Goal: Task Accomplishment & Management: Use online tool/utility

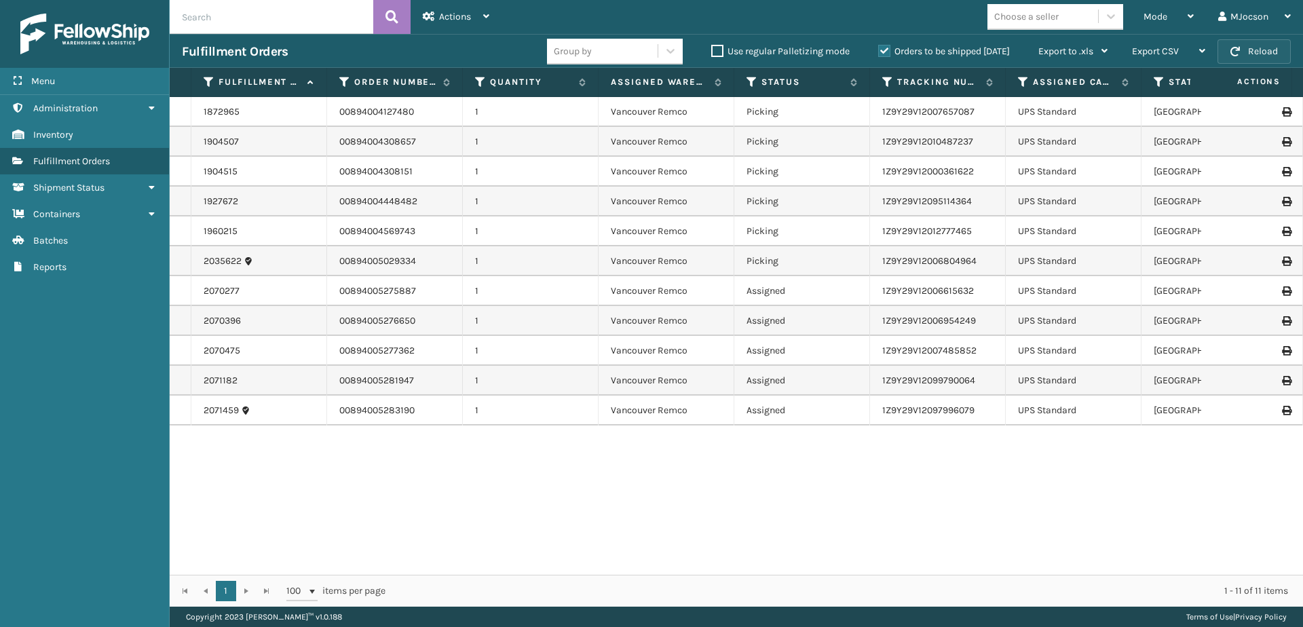
click at [1253, 52] on button "Reload" at bounding box center [1254, 51] width 73 height 24
click at [1145, 20] on span "Mode" at bounding box center [1156, 17] width 24 height 12
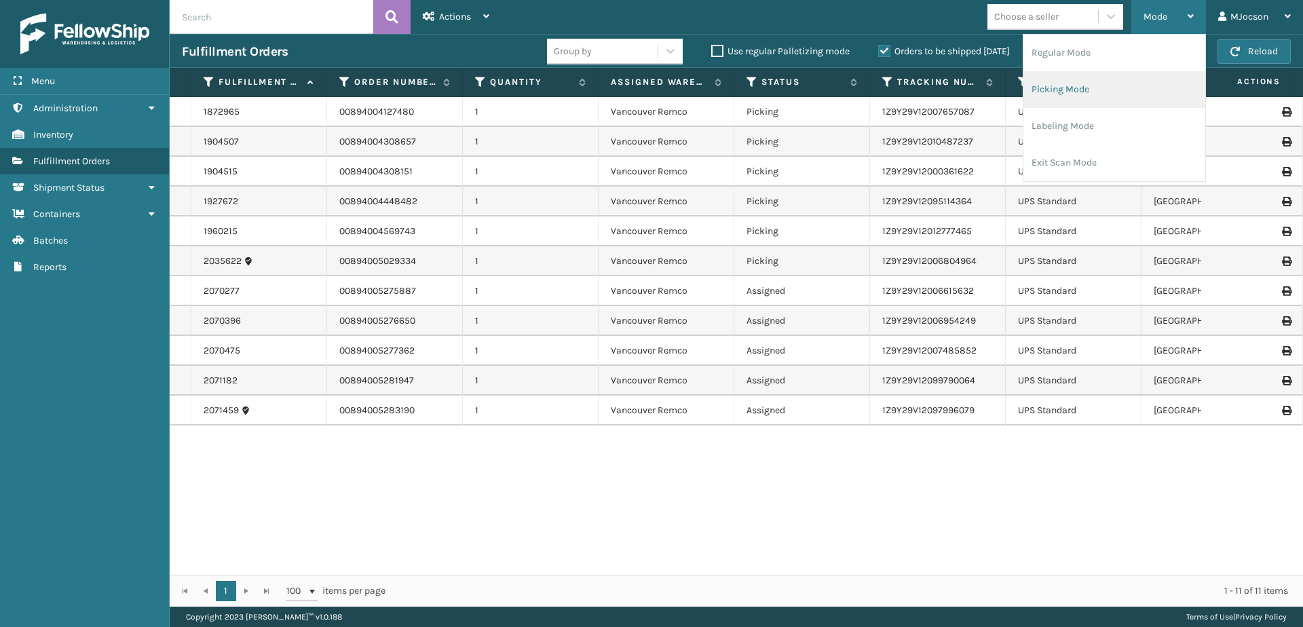
click at [1084, 90] on li "Picking Mode" at bounding box center [1115, 89] width 182 height 37
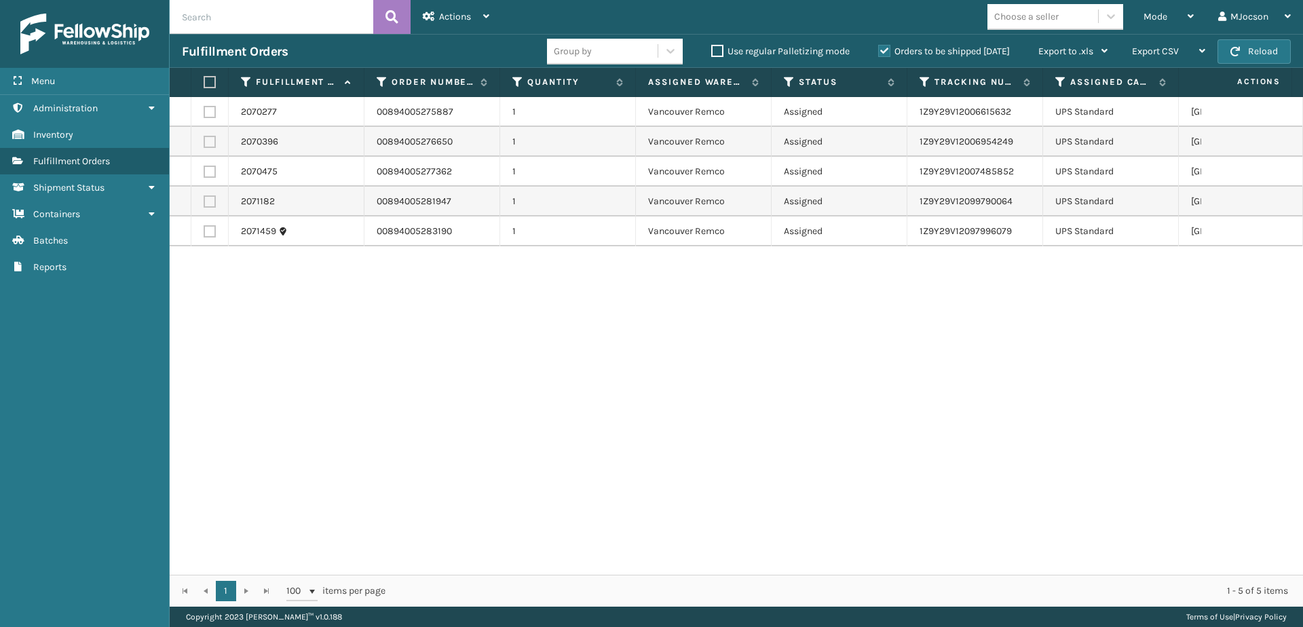
click at [212, 86] on label at bounding box center [208, 82] width 8 height 12
click at [204, 86] on input "checkbox" at bounding box center [204, 82] width 1 height 9
checkbox input "true"
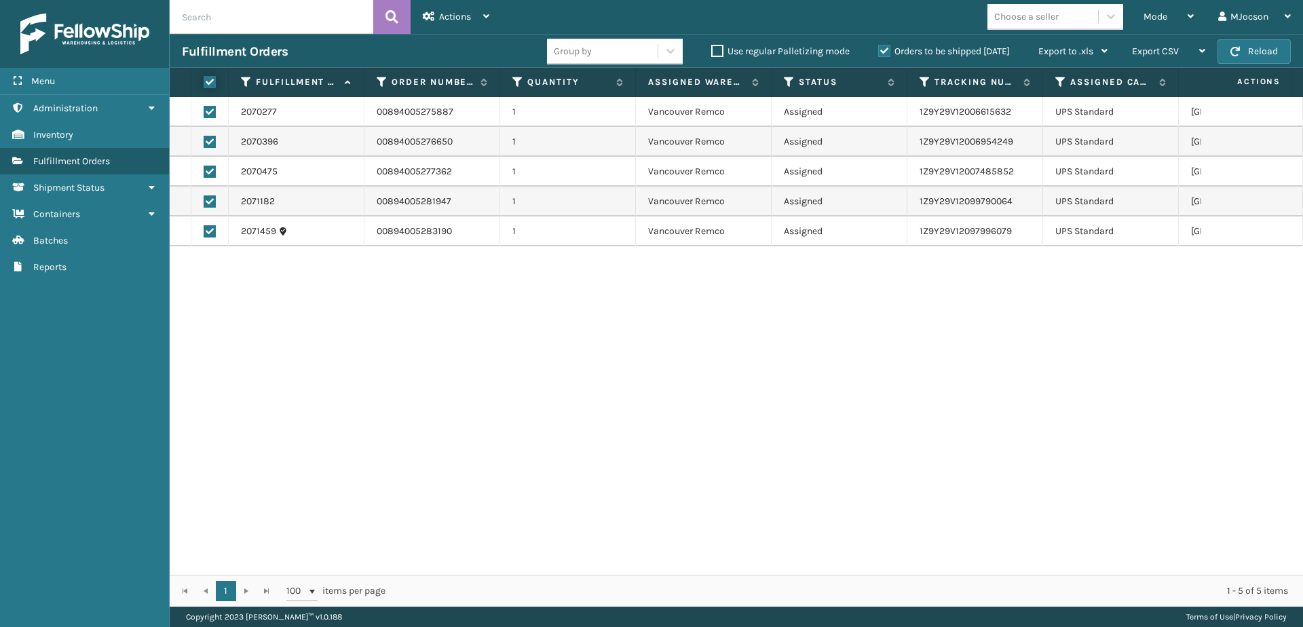
checkbox input "true"
click at [453, 18] on span "Actions" at bounding box center [455, 17] width 32 height 12
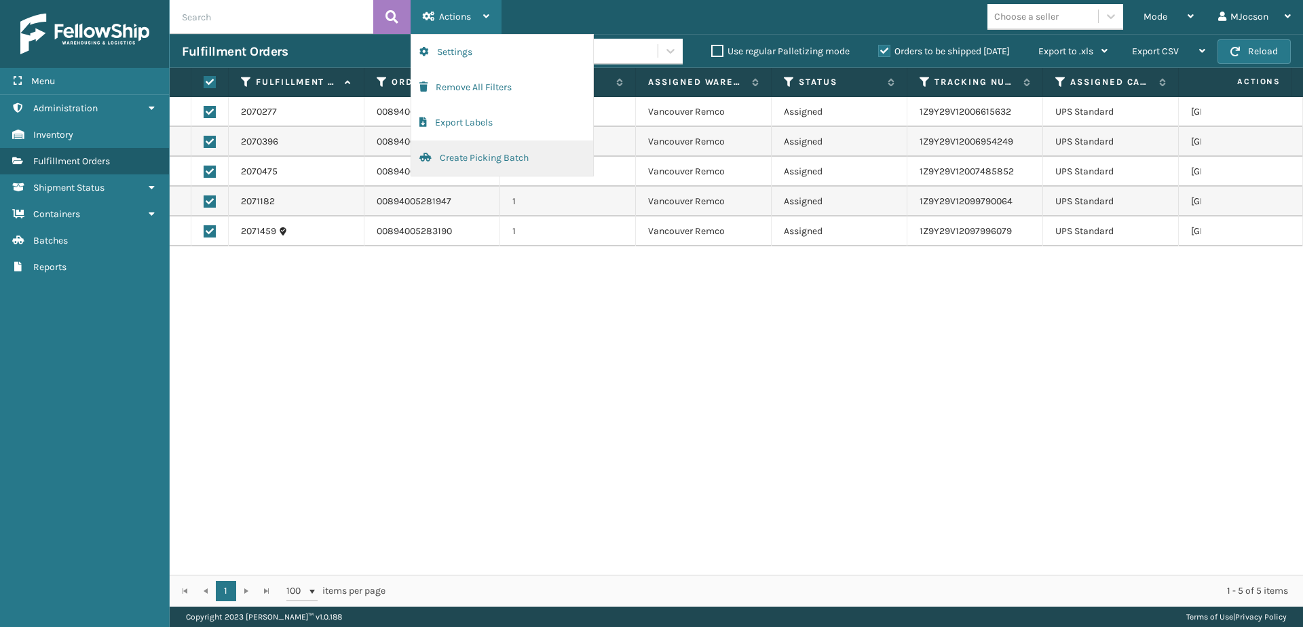
click at [474, 159] on button "Create Picking Batch" at bounding box center [502, 158] width 182 height 35
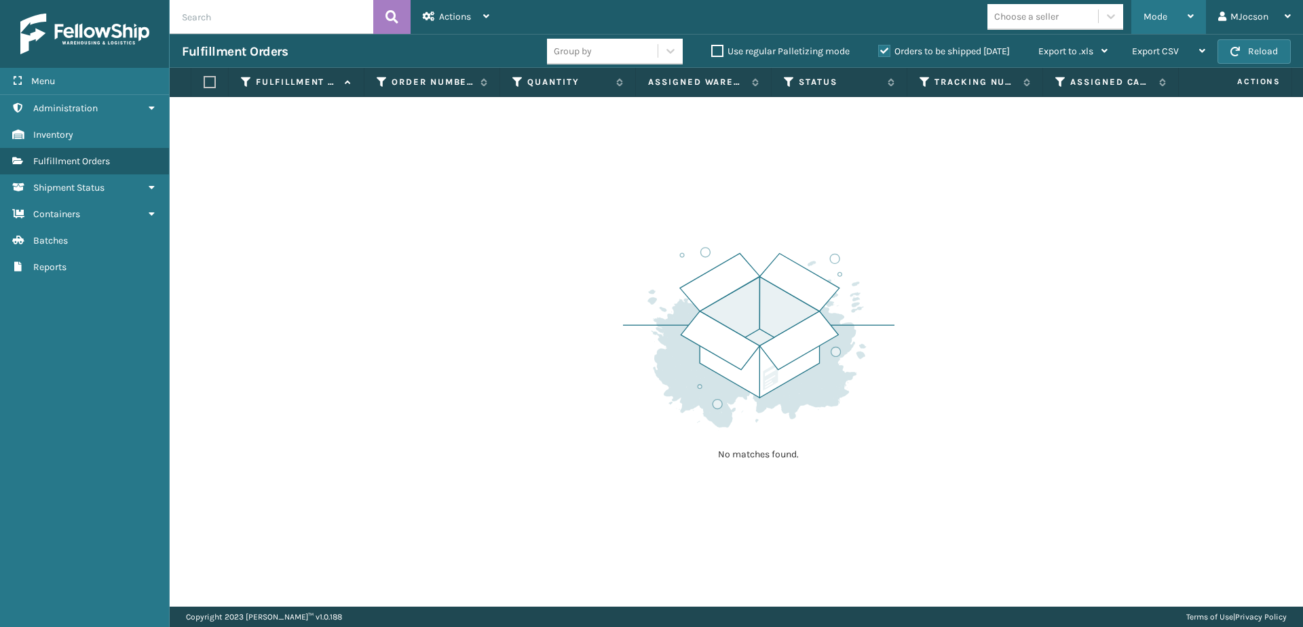
click at [1191, 17] on icon at bounding box center [1191, 17] width 6 height 10
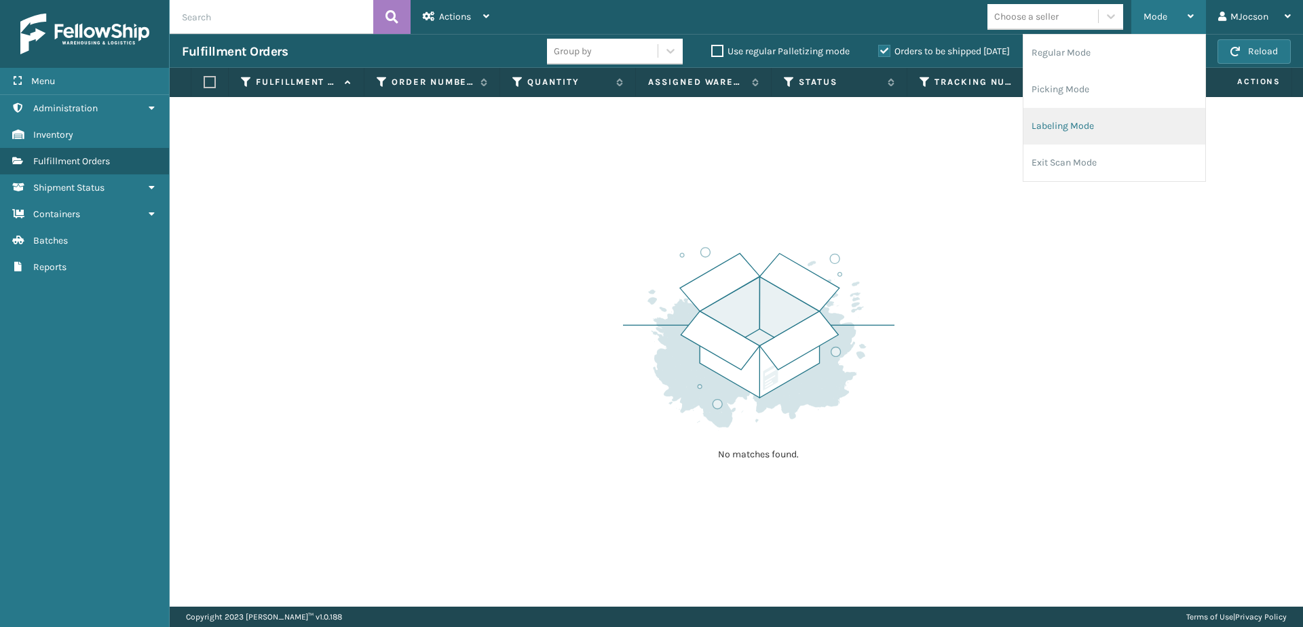
click at [1103, 120] on li "Labeling Mode" at bounding box center [1115, 126] width 182 height 37
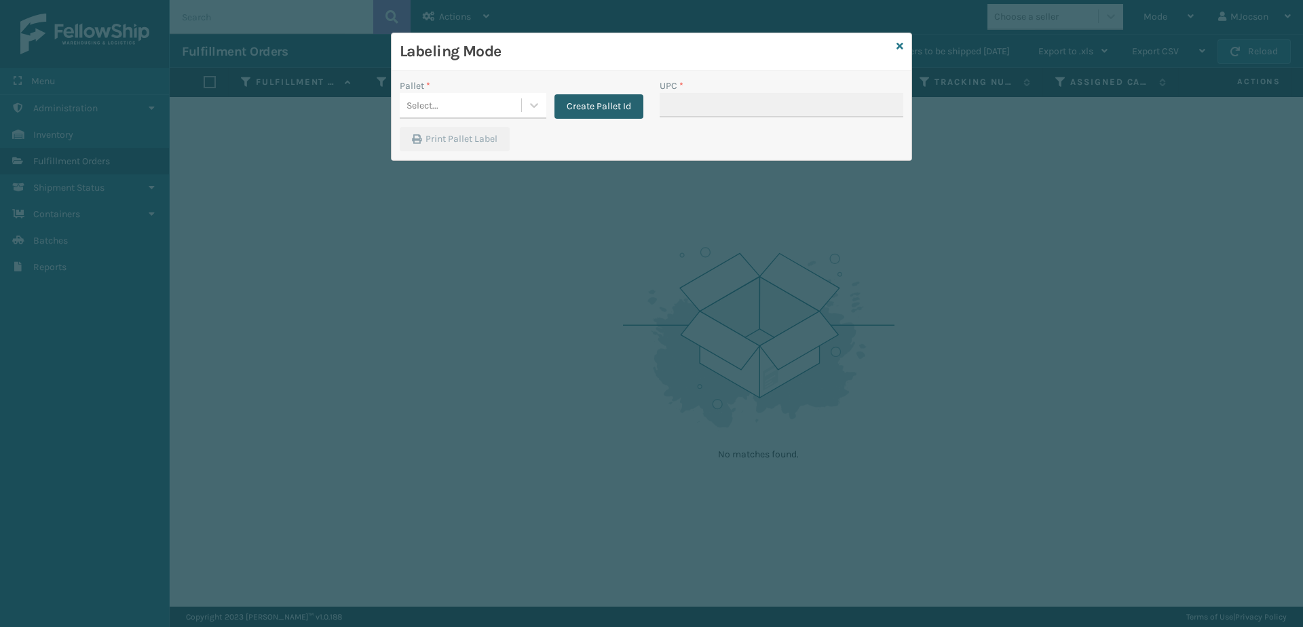
click at [593, 108] on button "Create Pallet Id" at bounding box center [599, 106] width 89 height 24
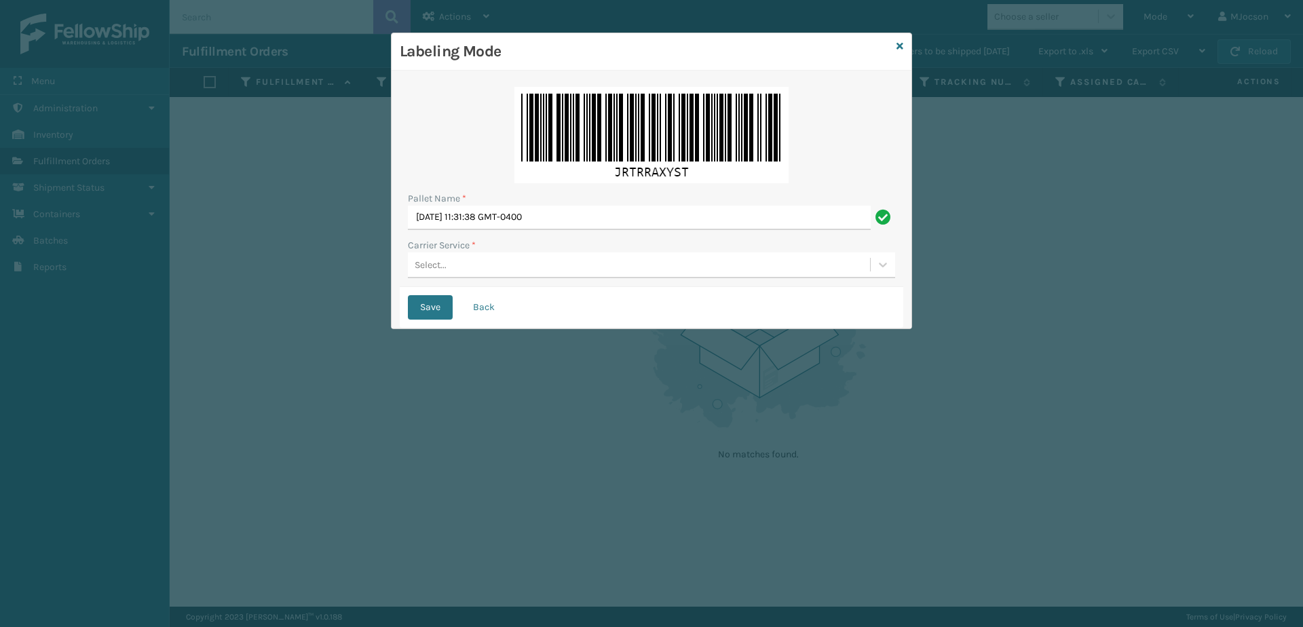
click at [440, 264] on div "Select..." at bounding box center [431, 265] width 32 height 14
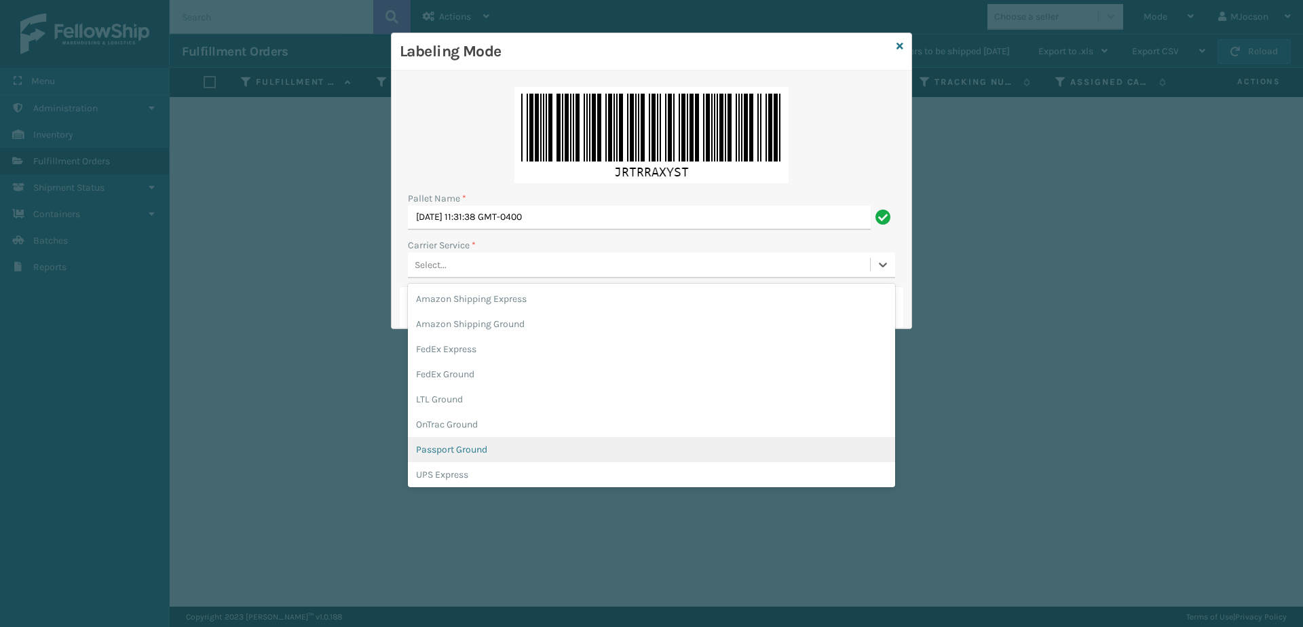
scroll to position [78, 0]
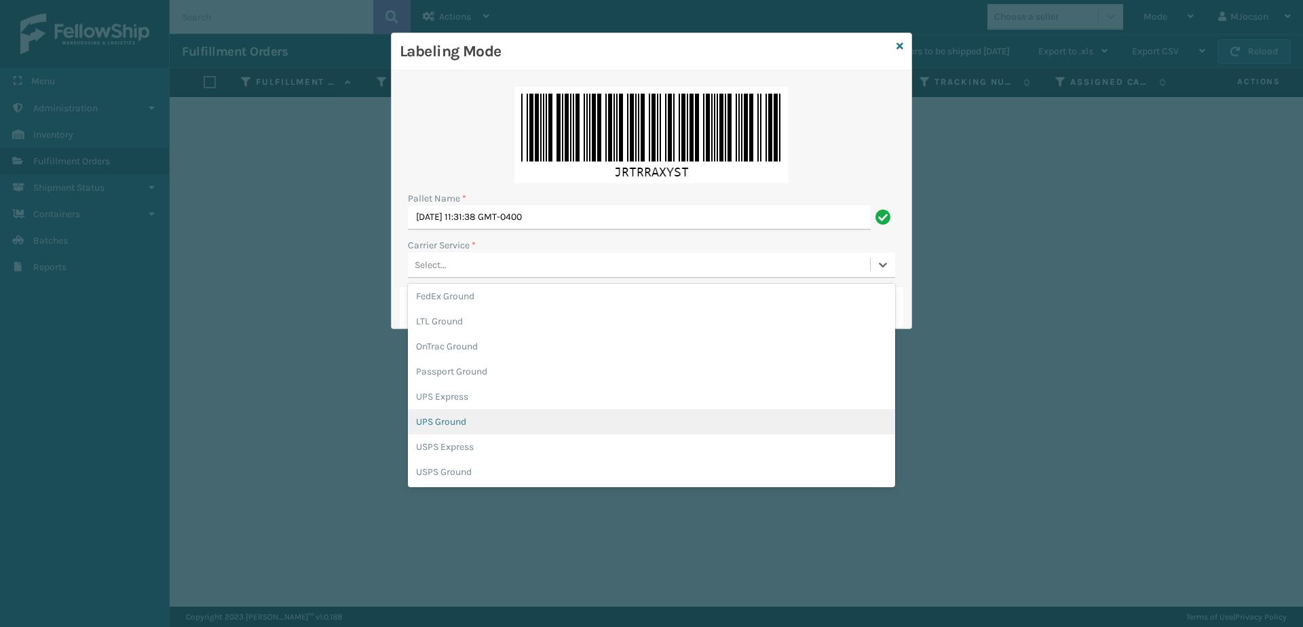
click at [469, 414] on div "UPS Ground" at bounding box center [651, 421] width 487 height 25
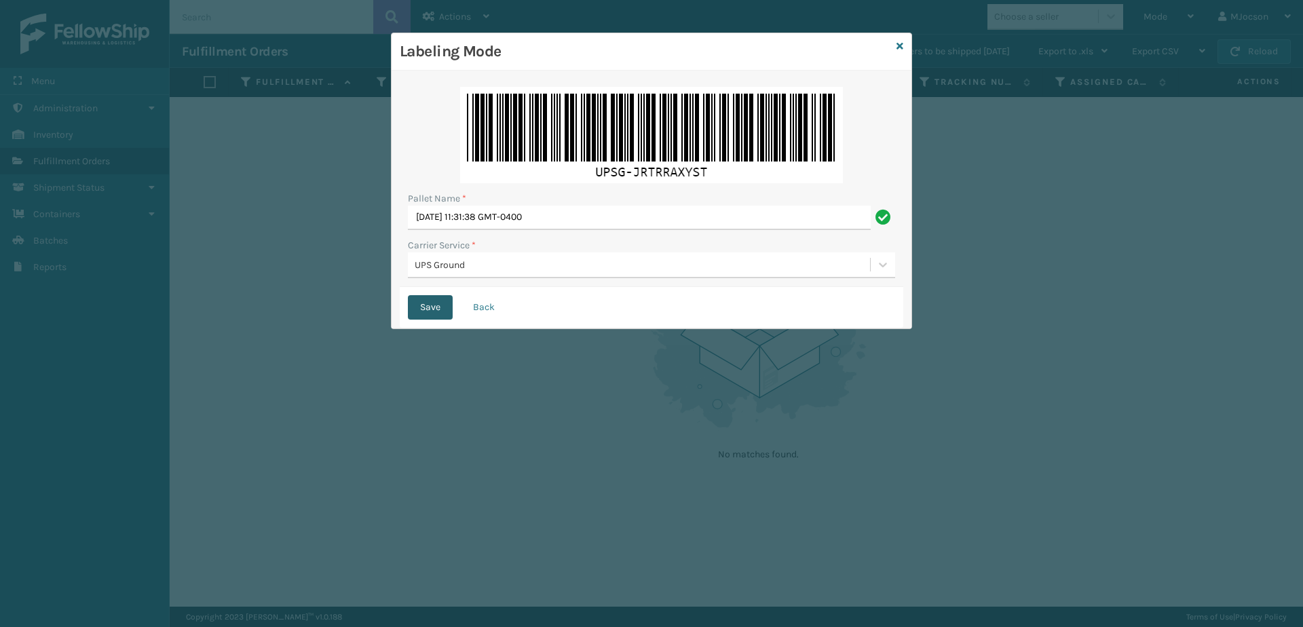
click at [430, 308] on button "Save" at bounding box center [430, 307] width 45 height 24
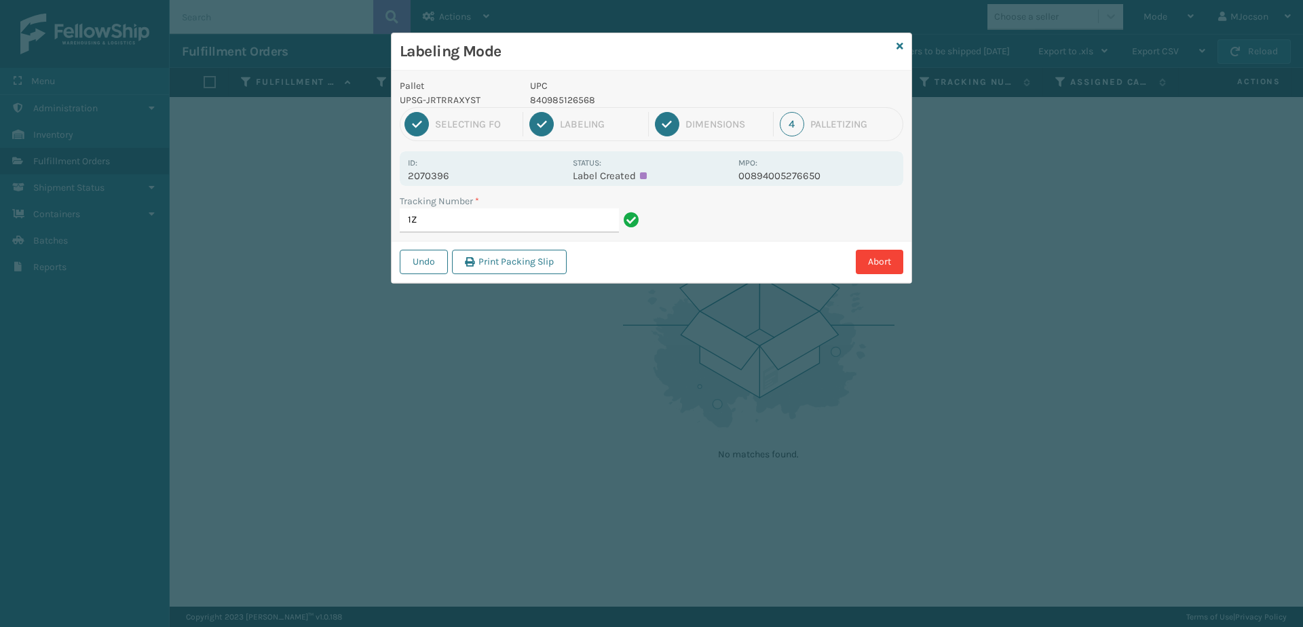
type input "1"
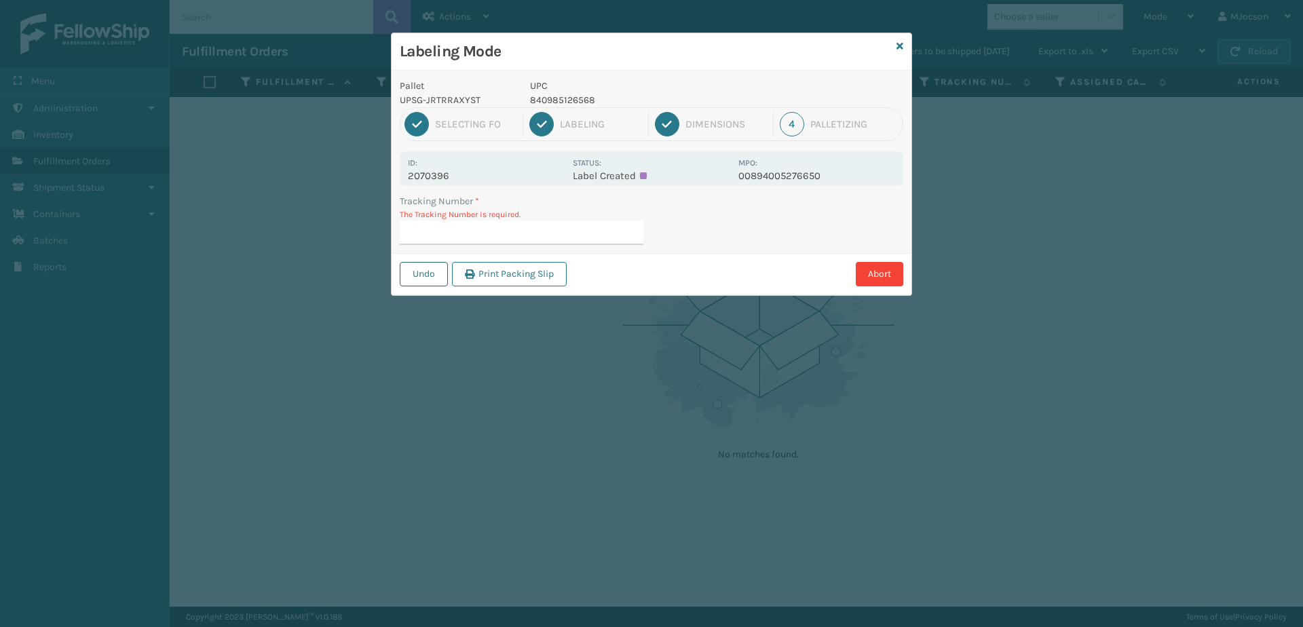
click at [417, 270] on button "Undo" at bounding box center [424, 274] width 48 height 24
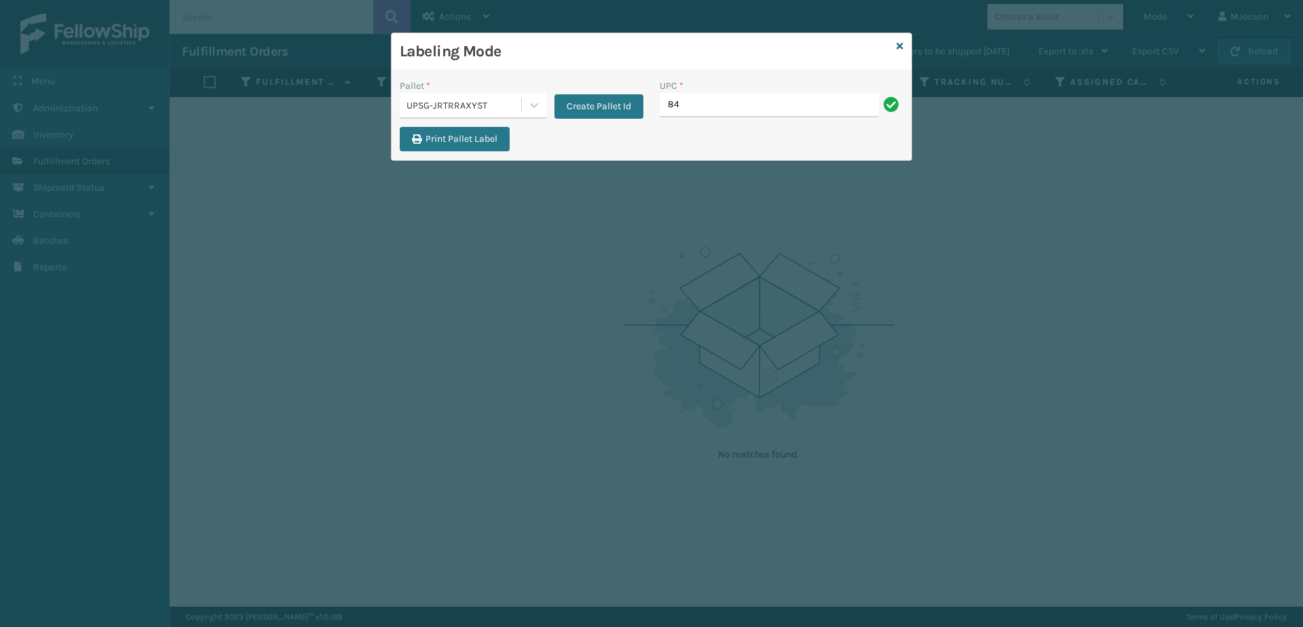
type input "8"
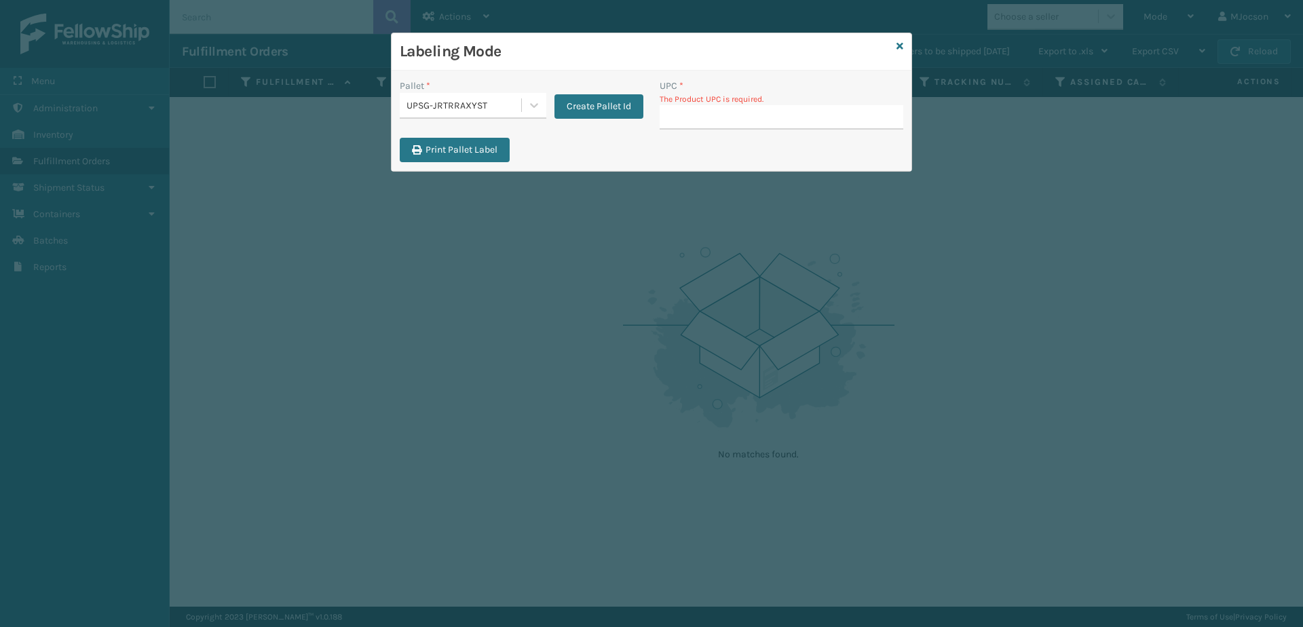
click at [569, 310] on div "Labeling Mode Pallet * UPSG-JRTRRAXYST Create Pallet Id UPC * The Product UPC i…" at bounding box center [651, 313] width 1303 height 627
click at [686, 119] on input "UPC *" at bounding box center [782, 117] width 244 height 24
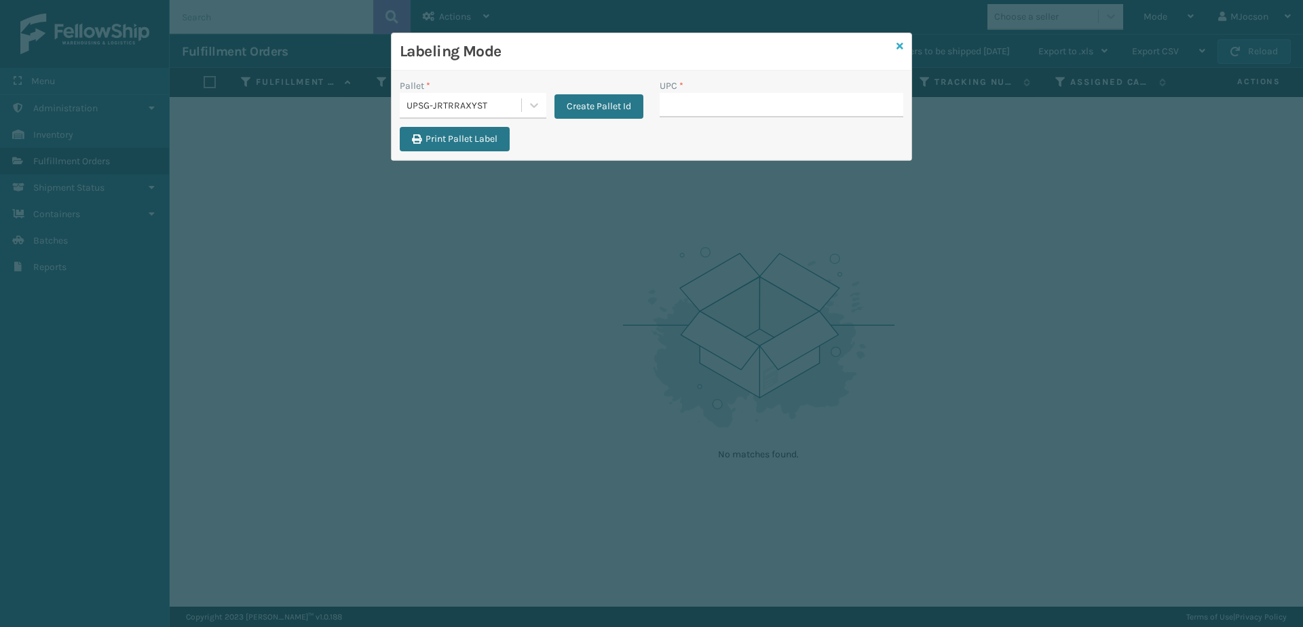
click at [898, 47] on icon at bounding box center [900, 46] width 7 height 10
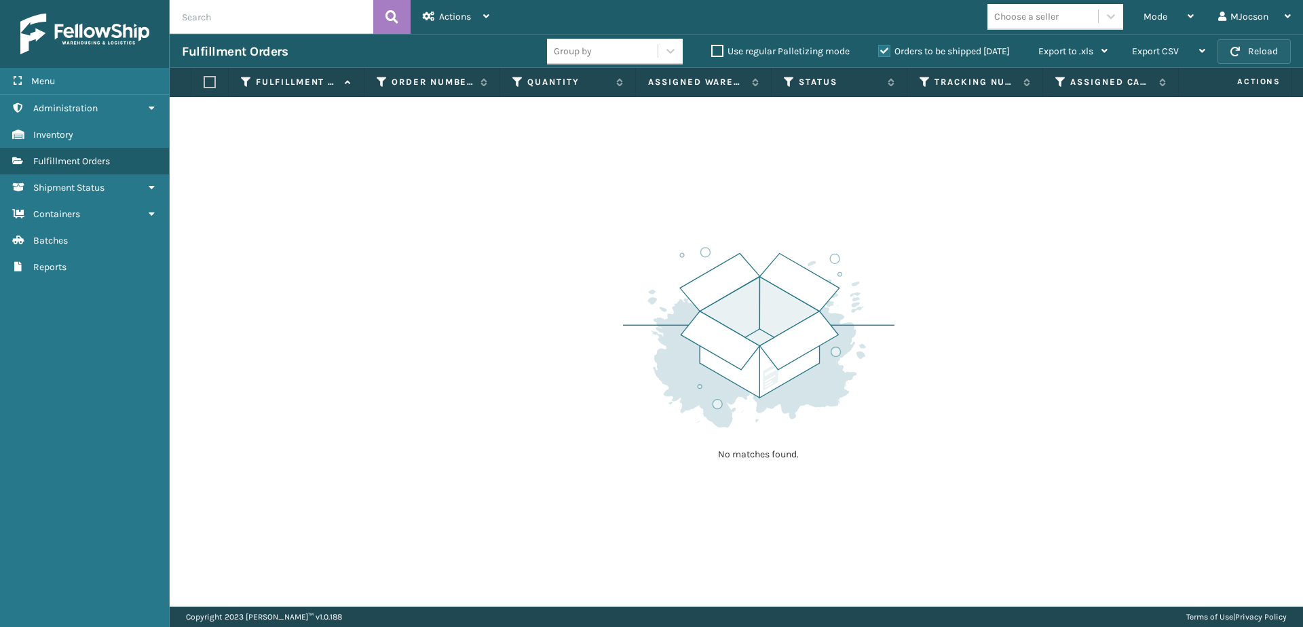
click at [1254, 47] on button "Reload" at bounding box center [1254, 51] width 73 height 24
click at [57, 242] on span "Batches" at bounding box center [50, 241] width 35 height 12
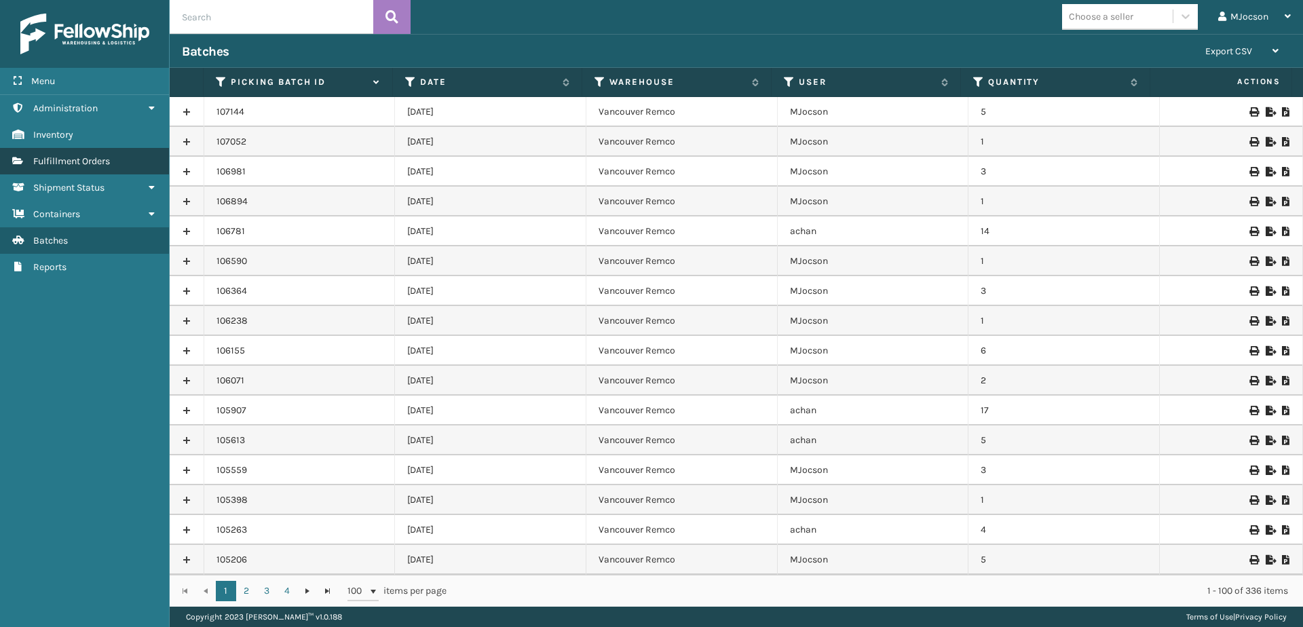
click at [75, 161] on span "Fulfillment Orders" at bounding box center [71, 161] width 77 height 12
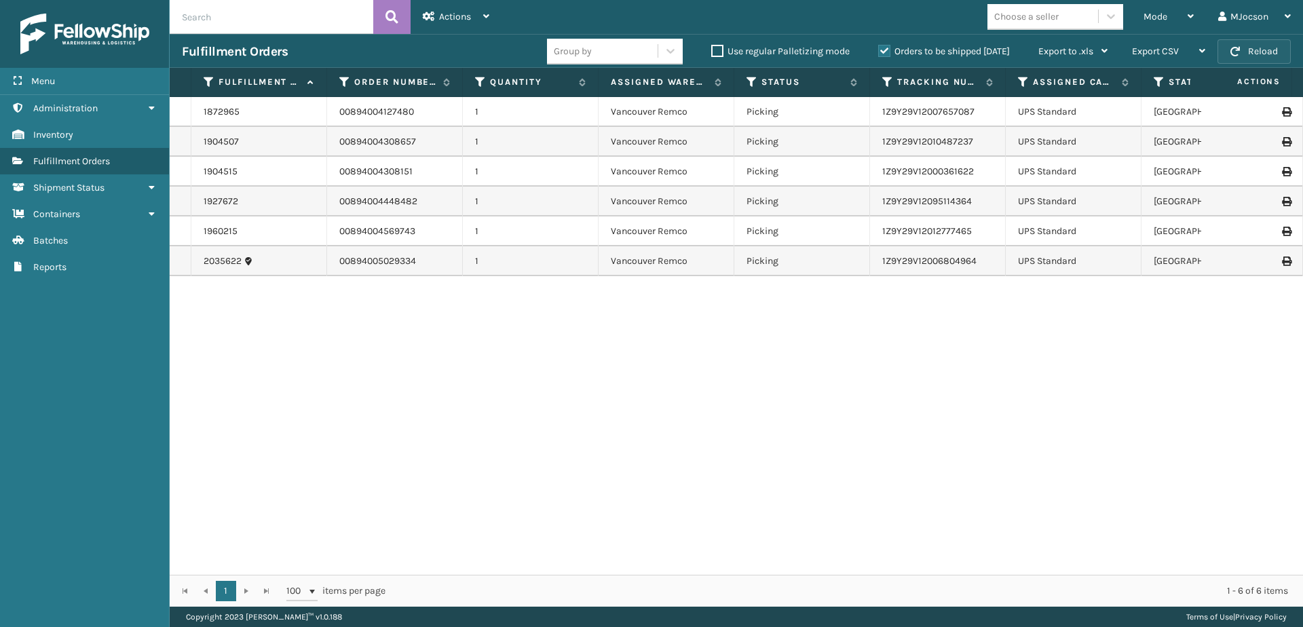
click at [1262, 53] on button "Reload" at bounding box center [1254, 51] width 73 height 24
